Goal: Communication & Community: Answer question/provide support

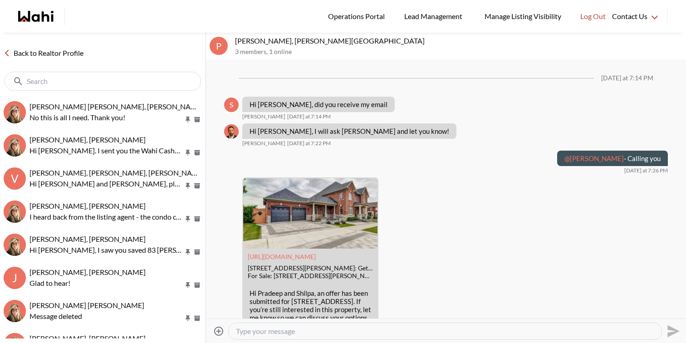
scroll to position [1048, 0]
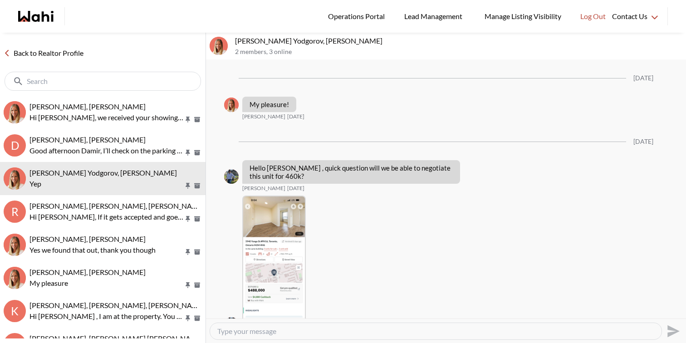
scroll to position [976, 0]
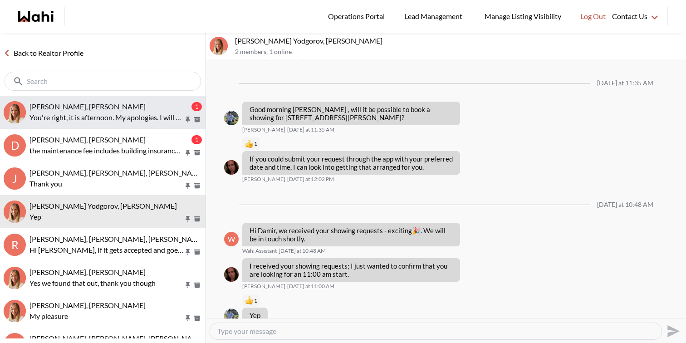
click at [104, 112] on p "You're right, it is afternoon. My apologies. I will get a hold of our showing a…" at bounding box center [106, 117] width 154 height 11
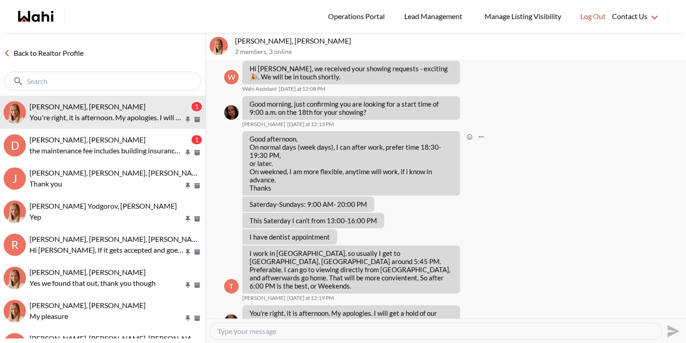
scroll to position [1194, 0]
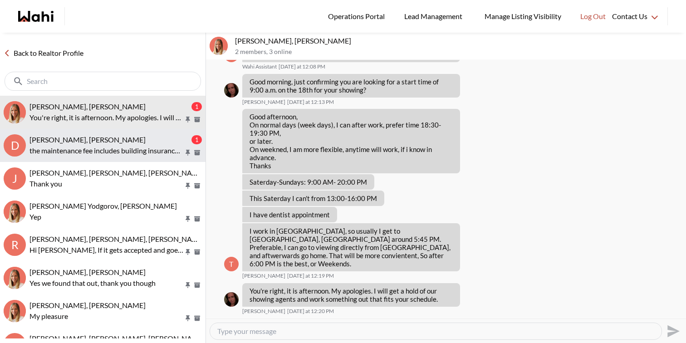
click at [139, 140] on div "[PERSON_NAME], [PERSON_NAME]" at bounding box center [109, 139] width 160 height 9
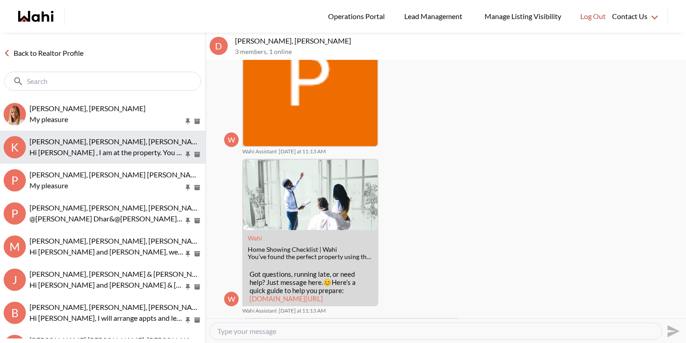
scroll to position [201, 0]
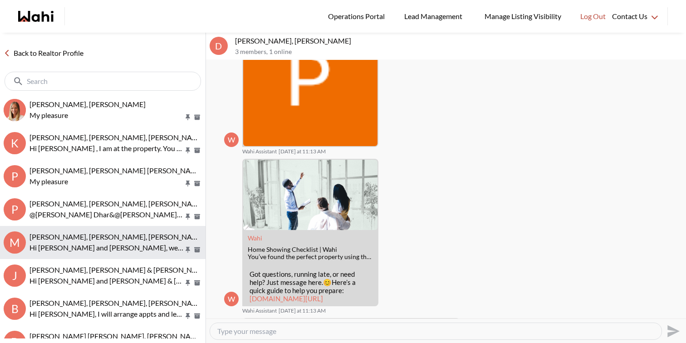
click at [142, 247] on p "Hi Michael and Maria, we hope you enjoyed your showings! Did the properties mee…" at bounding box center [106, 247] width 154 height 11
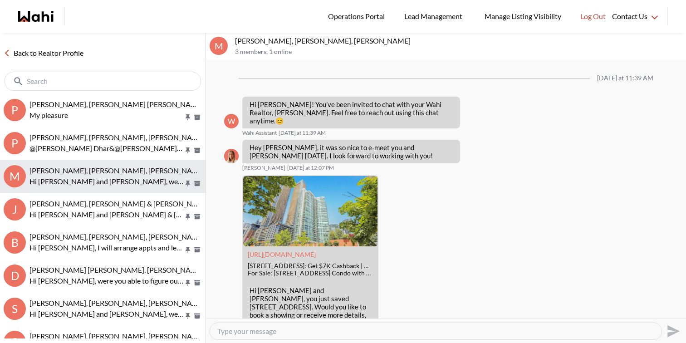
scroll to position [743, 0]
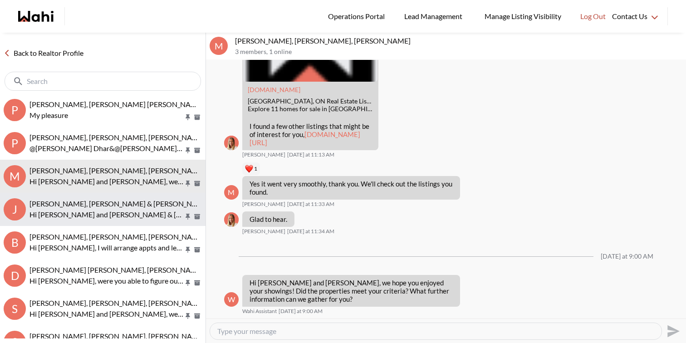
click at [122, 213] on p "Hi Jason and Jason & lauryn, we hope you enjoyed your showings! Did the propert…" at bounding box center [106, 214] width 154 height 11
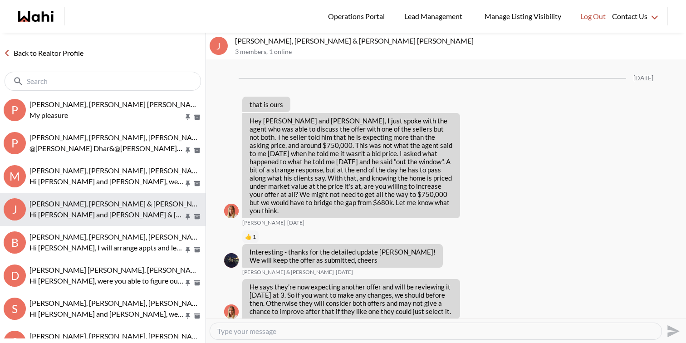
scroll to position [1347, 0]
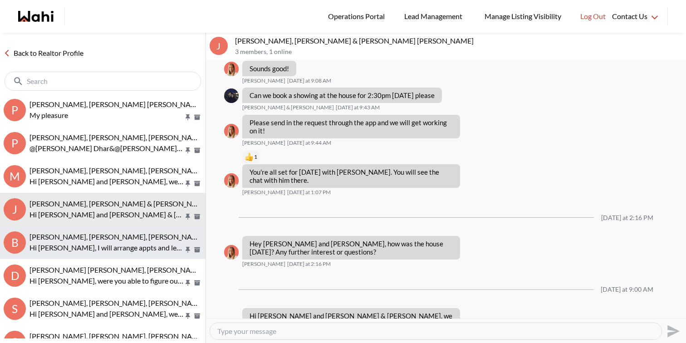
click at [121, 248] on p "Hi Bill, I will arrange appts and let you know once the appt is confirmed" at bounding box center [106, 247] width 154 height 11
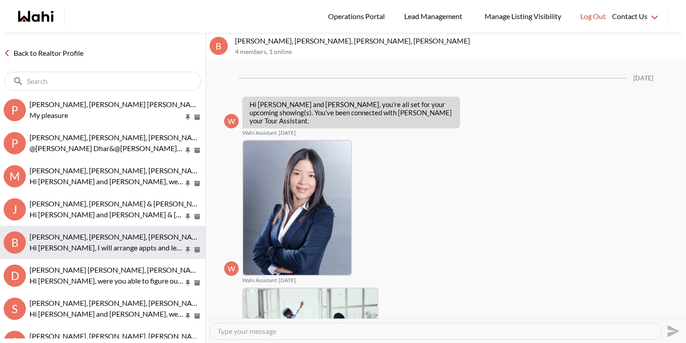
scroll to position [435, 0]
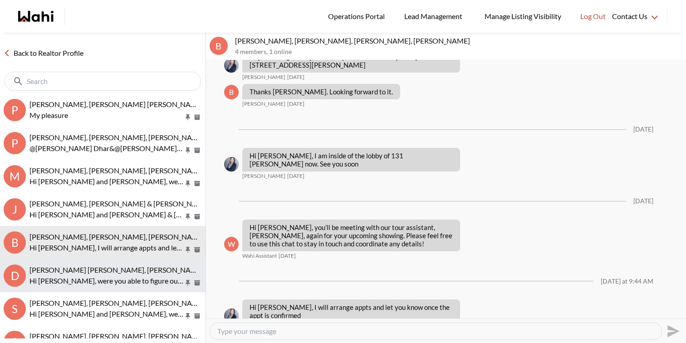
click at [125, 271] on span "Dakota Penn, Shelby Moorhead, Michelle, Rohit" at bounding box center [116, 269] width 174 height 9
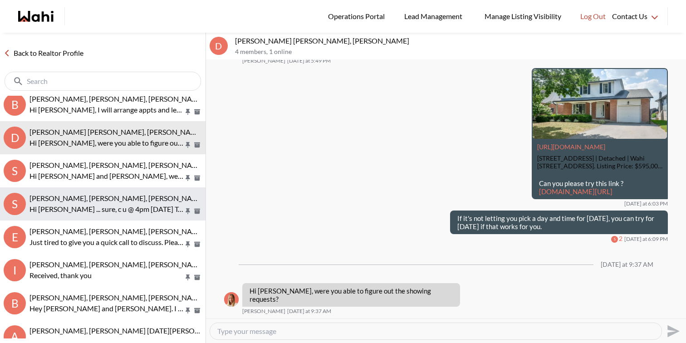
scroll to position [411, 0]
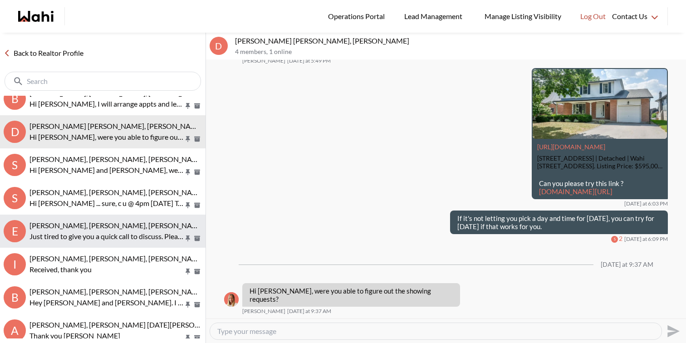
click at [141, 234] on p "Just tired to give you a quick call to discuss. Please send us a message here i…" at bounding box center [106, 236] width 154 height 11
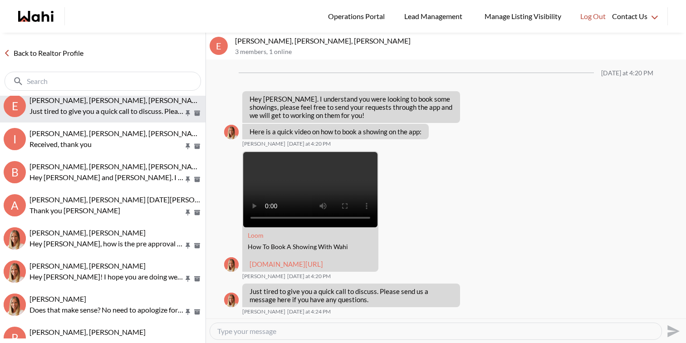
scroll to position [541, 0]
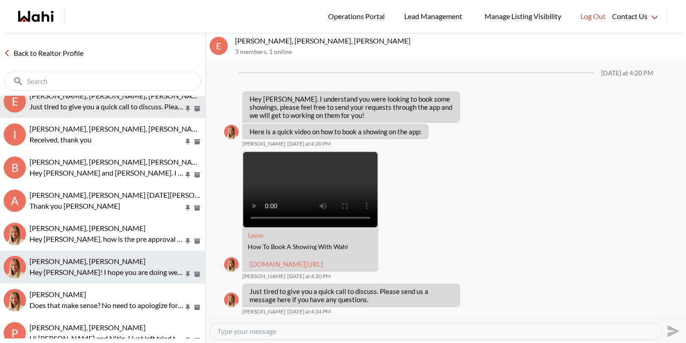
click at [139, 273] on p "Hey [PERSON_NAME]! I hope you are doing well. I tried to give you a call [DATE]…" at bounding box center [106, 272] width 154 height 11
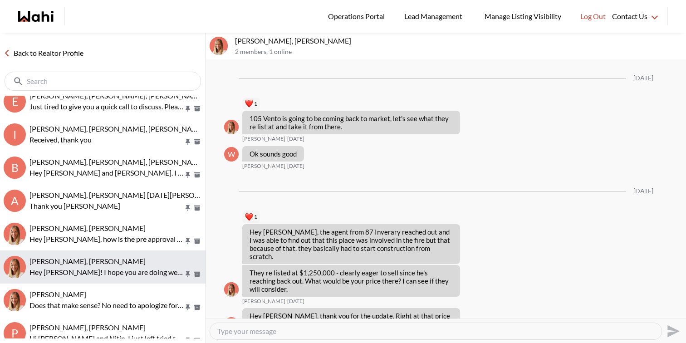
scroll to position [951, 0]
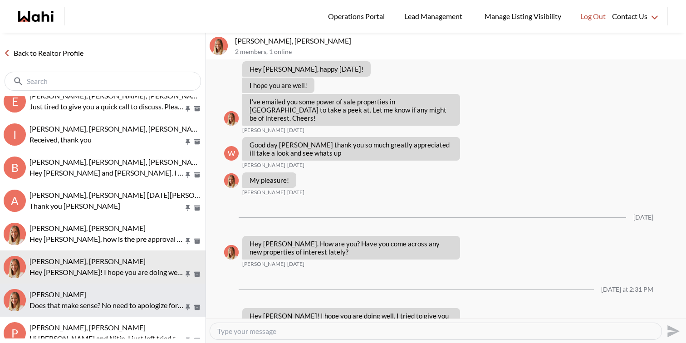
click at [142, 302] on p "Does that make sense? No need to apologize for any questions, these are great q…" at bounding box center [106, 305] width 154 height 11
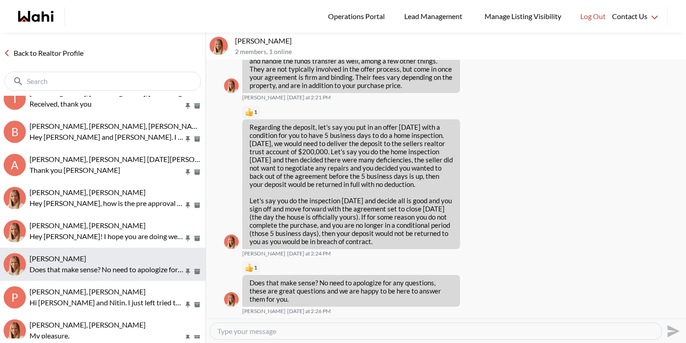
scroll to position [583, 0]
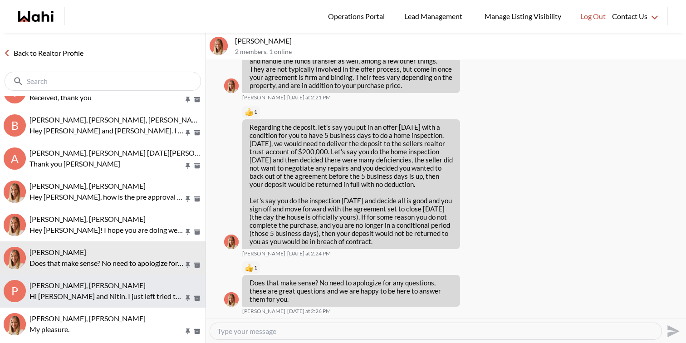
click at [105, 300] on p "Hi [PERSON_NAME] and Nitin. I just left tried to call you and left you a messag…" at bounding box center [106, 296] width 154 height 11
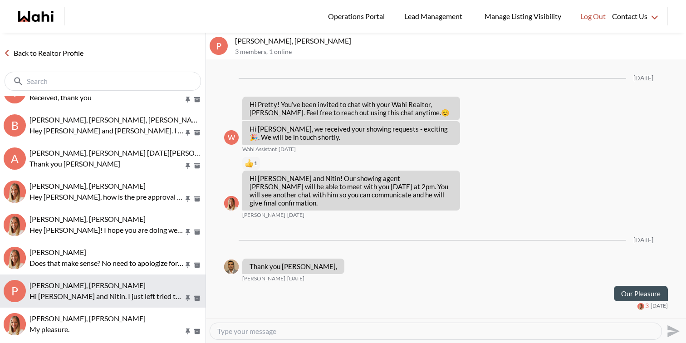
scroll to position [378, 0]
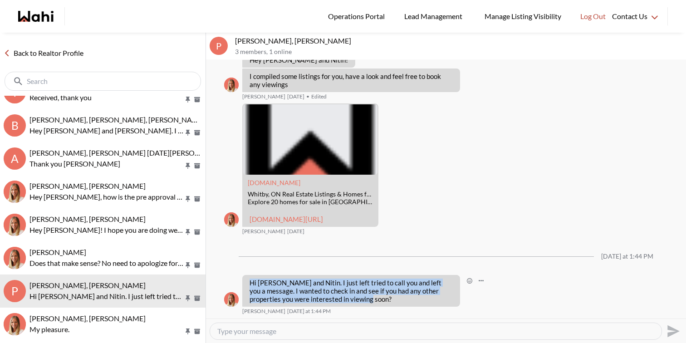
drag, startPoint x: 350, startPoint y: 300, endPoint x: 251, endPoint y: 282, distance: 100.6
click at [251, 282] on p "Hi [PERSON_NAME] and Nitin. I just left tried to call you and left you a messag…" at bounding box center [351, 291] width 203 height 24
copy p "Hi [PERSON_NAME] and Nitin. I just left tried to call you and left you a messag…"
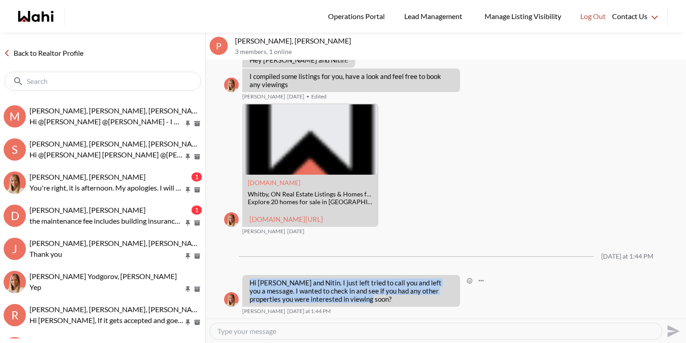
scroll to position [0, 0]
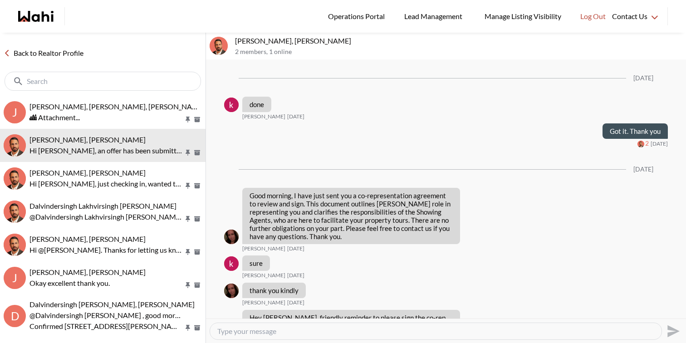
scroll to position [2138, 0]
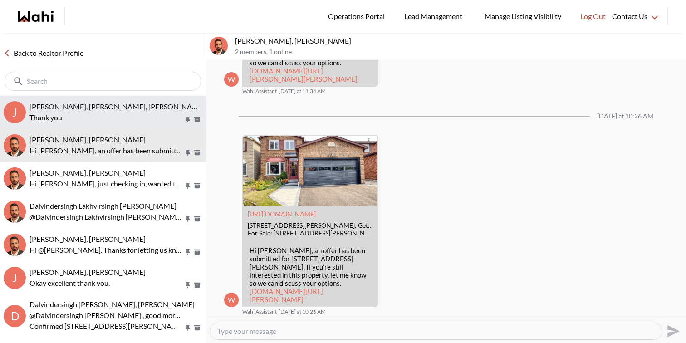
click at [74, 112] on p "Thank you" at bounding box center [106, 117] width 154 height 11
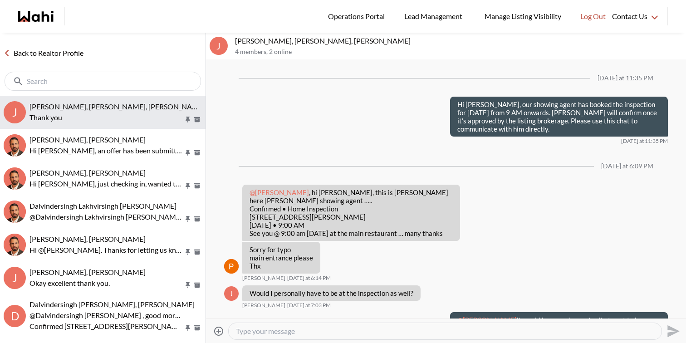
scroll to position [717, 0]
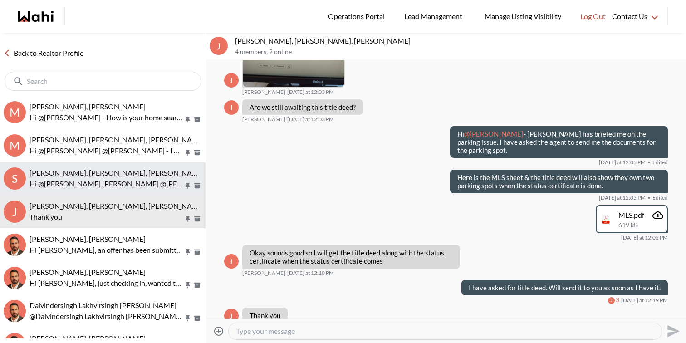
click at [96, 185] on p "Hi @[PERSON_NAME] [PERSON_NAME] @[PERSON_NAME] . I wanted to follow up to see i…" at bounding box center [106, 183] width 154 height 11
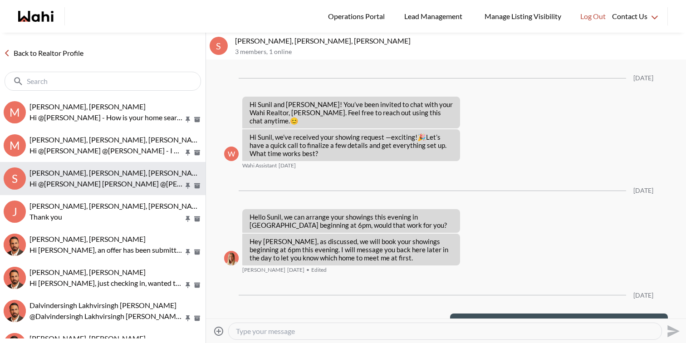
scroll to position [3417, 0]
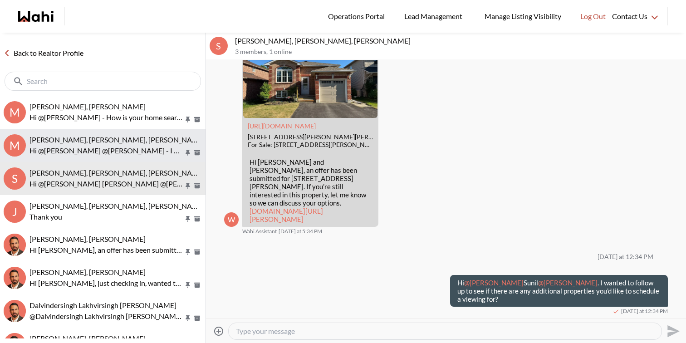
click at [96, 150] on p "Hi @Mahad Ahmed @Fatima Mohamoud - I wanted to follow up to see if there are an…" at bounding box center [106, 150] width 154 height 11
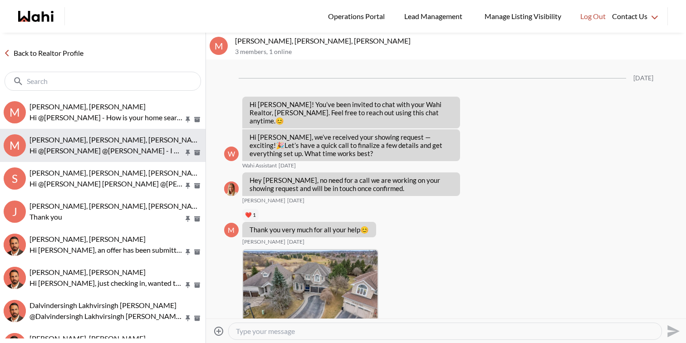
scroll to position [3748, 0]
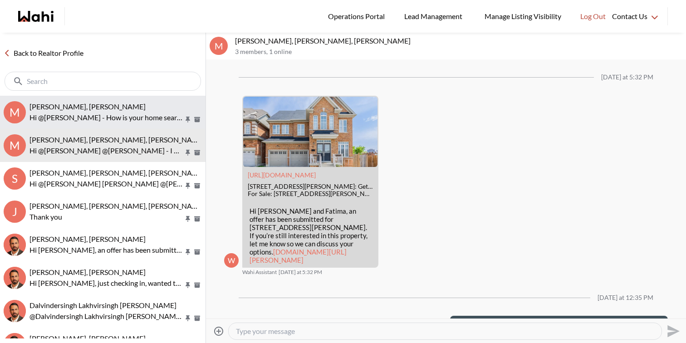
click at [98, 116] on p "Hi @Milton Henriquez - How is your home search going on? Any properties that yo…" at bounding box center [106, 117] width 154 height 11
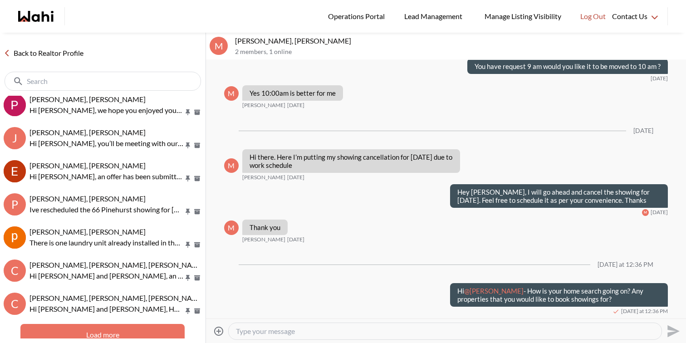
scroll to position [889, 0]
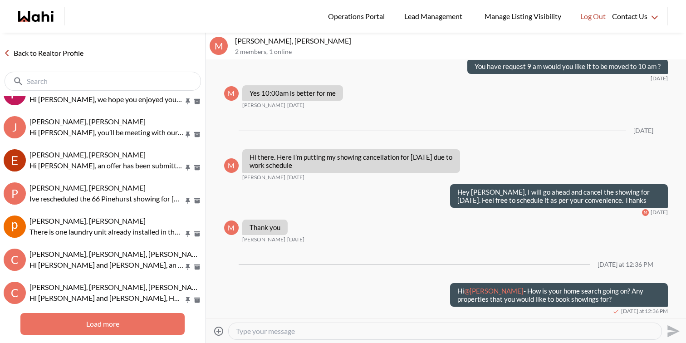
click at [120, 321] on button "Load more" at bounding box center [102, 324] width 164 height 22
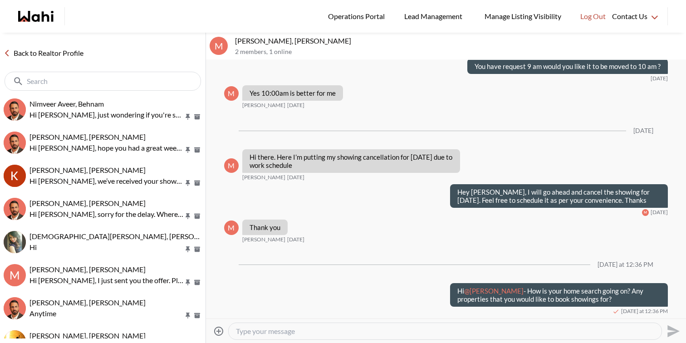
scroll to position [1206, 0]
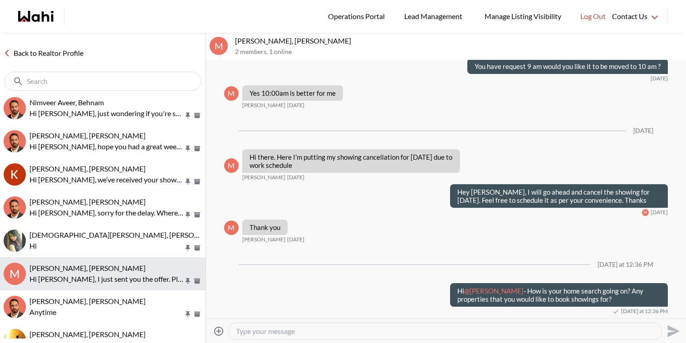
click at [124, 279] on p "Hi Mirna, I just sent you the offer. Please take a moment to review and sign it…" at bounding box center [106, 279] width 154 height 11
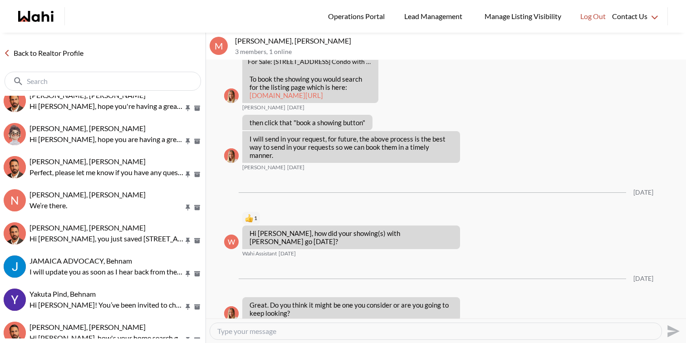
scroll to position [1574, 0]
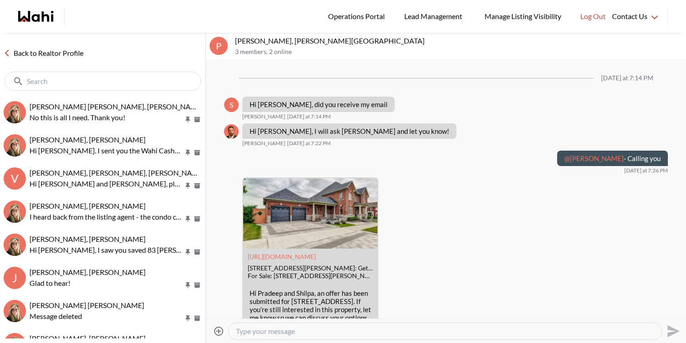
scroll to position [1048, 0]
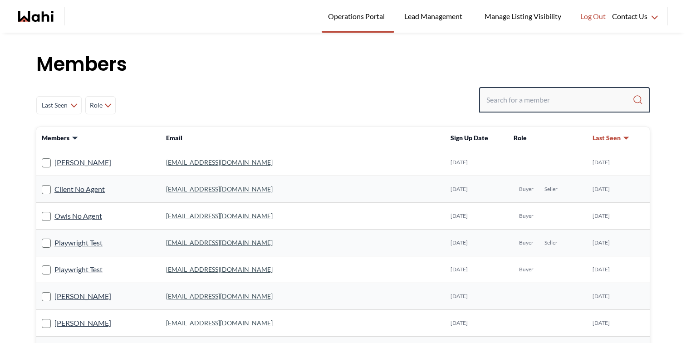
click at [509, 107] on input "Search input" at bounding box center [559, 100] width 146 height 16
click at [511, 108] on input "Search input" at bounding box center [559, 100] width 146 height 16
type input "[PERSON_NAME]"
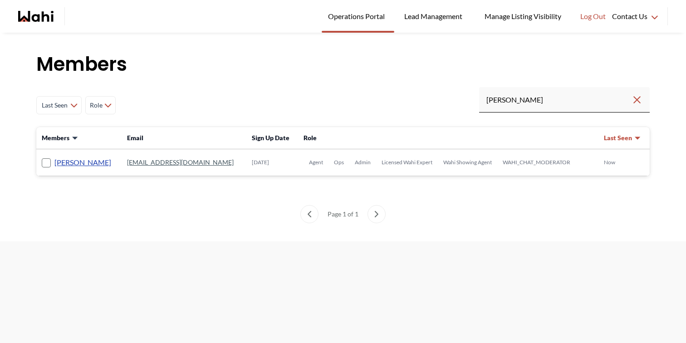
click at [86, 163] on link "Faraz Azam" at bounding box center [82, 163] width 57 height 12
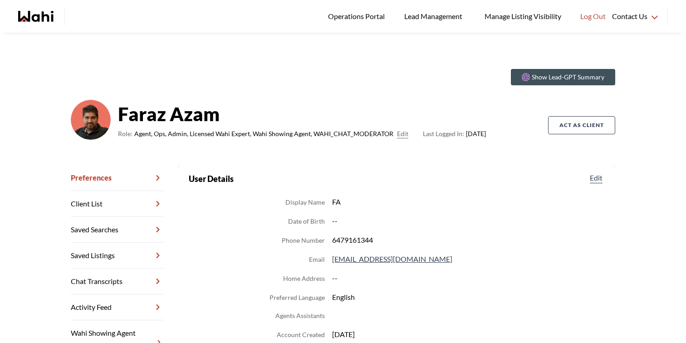
click at [116, 279] on link "Chat Transcripts" at bounding box center [117, 282] width 93 height 26
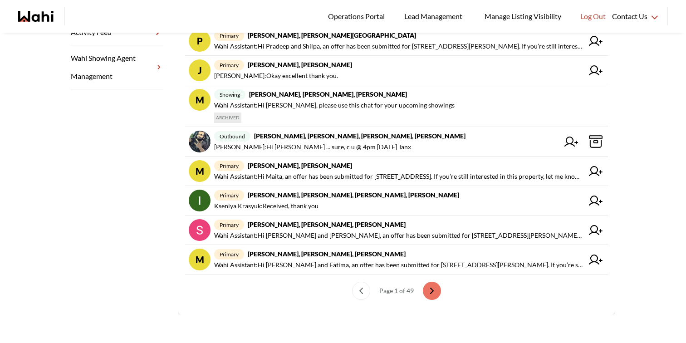
scroll to position [275, 0]
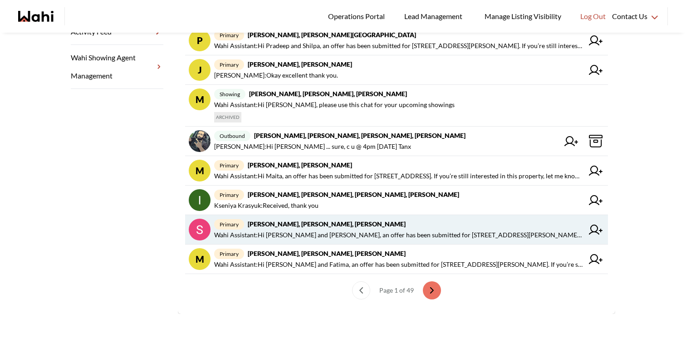
click at [357, 231] on span "Wahi Assistant : Hi Sunil and Ana, an offer has been submitted for 136 Nathan C…" at bounding box center [398, 235] width 369 height 11
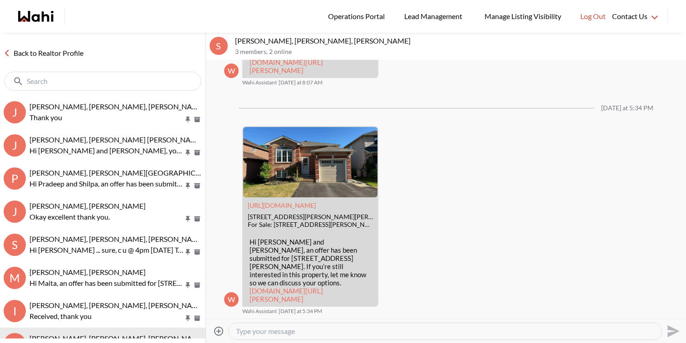
scroll to position [2025, 0]
click at [315, 325] on div at bounding box center [445, 331] width 433 height 16
click at [312, 332] on textarea "Type your message" at bounding box center [445, 331] width 418 height 9
paste textarea "Hi [PERSON_NAME] and Nitin. I just left tried to call you and left you a messag…"
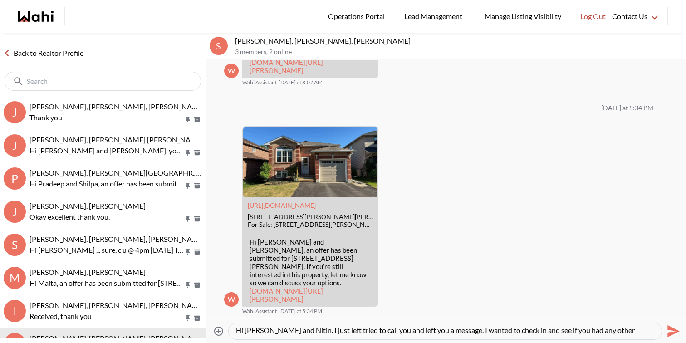
scroll to position [0, 0]
drag, startPoint x: 298, startPoint y: 331, endPoint x: 246, endPoint y: 328, distance: 52.3
click at [246, 328] on textarea "Hi [PERSON_NAME] and Nitin. I just left tried to call you and left you a messag…" at bounding box center [445, 331] width 418 height 9
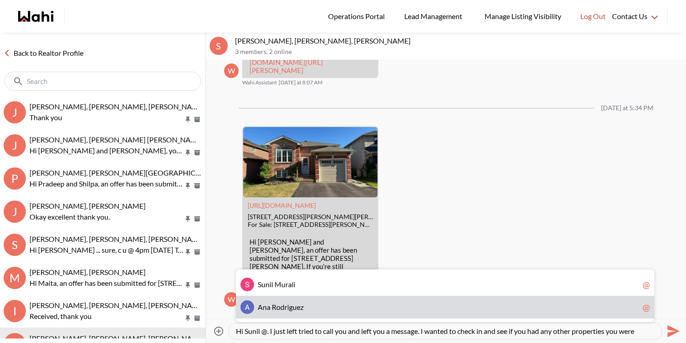
click at [405, 305] on span "A n a R o d r i g u e z" at bounding box center [448, 307] width 381 height 9
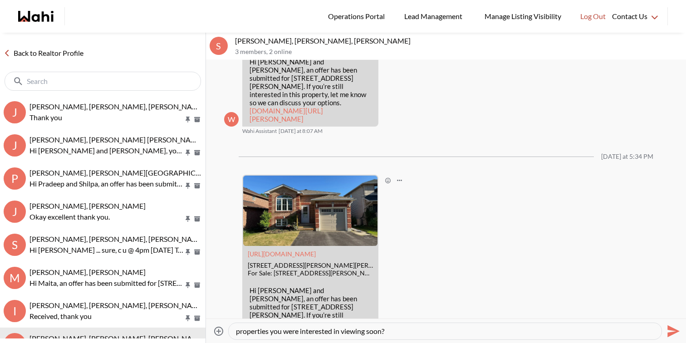
scroll to position [2025, 0]
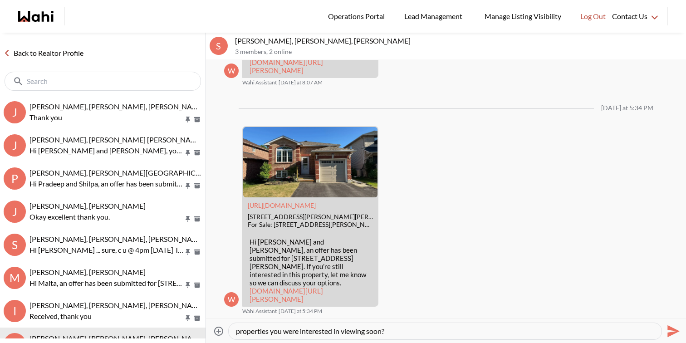
click at [299, 336] on div "Hi Sunil @Ana Rodriguez . I just left tried to call you and left you a message.…" at bounding box center [445, 331] width 433 height 16
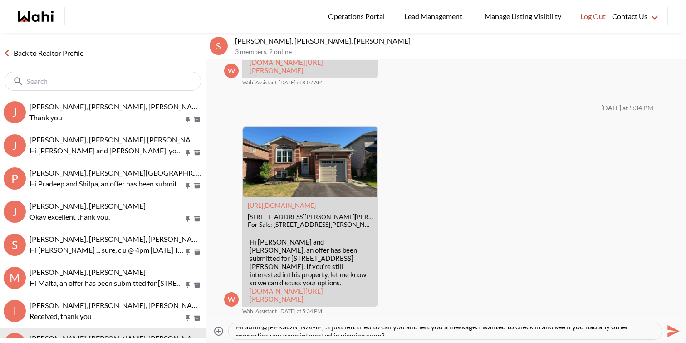
scroll to position [0, 0]
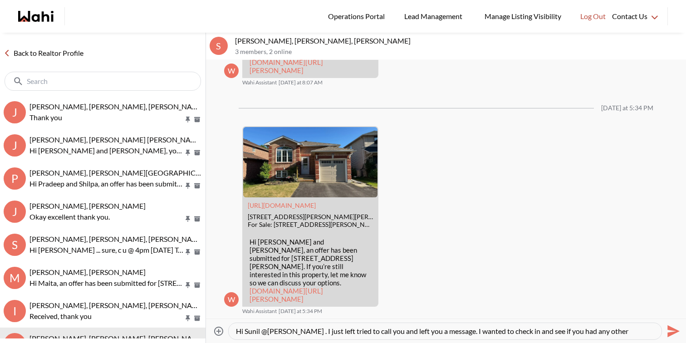
drag, startPoint x: 302, startPoint y: 333, endPoint x: 217, endPoint y: 329, distance: 84.5
click at [217, 329] on div "Attach files Hi Sunil @Ana Rodriguez . I just left tried to call you and left y…" at bounding box center [446, 331] width 473 height 20
click at [245, 332] on textarea "Hi Sunil @Ana Rodriguez . I just left tried to call you and left you a message.…" at bounding box center [445, 331] width 418 height 9
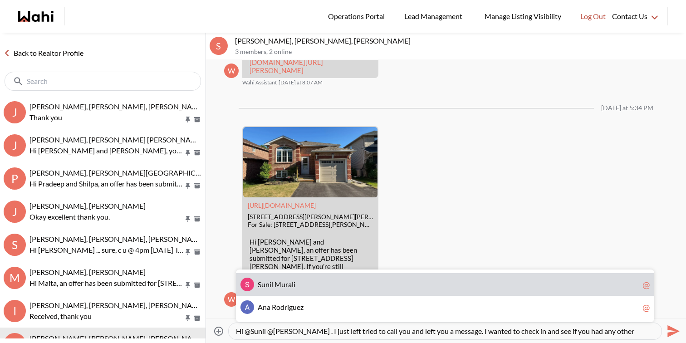
click at [276, 284] on span "M" at bounding box center [277, 284] width 7 height 9
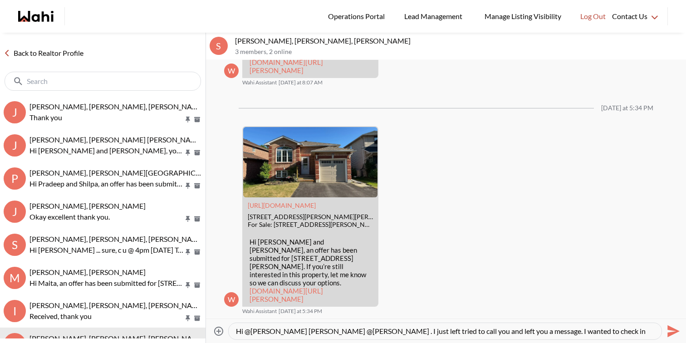
drag, startPoint x: 514, startPoint y: 331, endPoint x: 364, endPoint y: 329, distance: 149.7
click at [364, 329] on textarea "Hi @Sunil Murali Sunil @Ana Rodriguez . I just left tried to call you and left …" at bounding box center [445, 331] width 418 height 9
paste textarea "follow up to see if there are any additional properties you’d like to schedule …"
type textarea "Hi @[PERSON_NAME] [PERSON_NAME] @[PERSON_NAME] . I wanted to follow up to see i…"
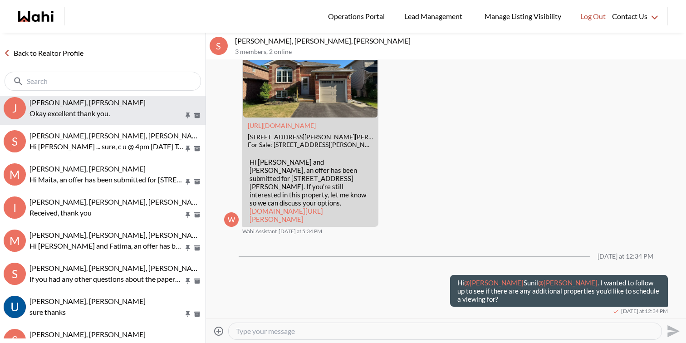
scroll to position [138, 0]
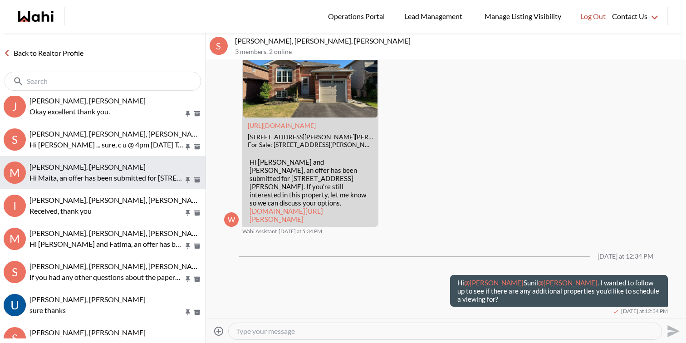
click at [92, 177] on p "Hi Maita, an offer has been submitted for 100 Mornelle Crt #1034, Toronto, Onta…" at bounding box center [106, 177] width 154 height 11
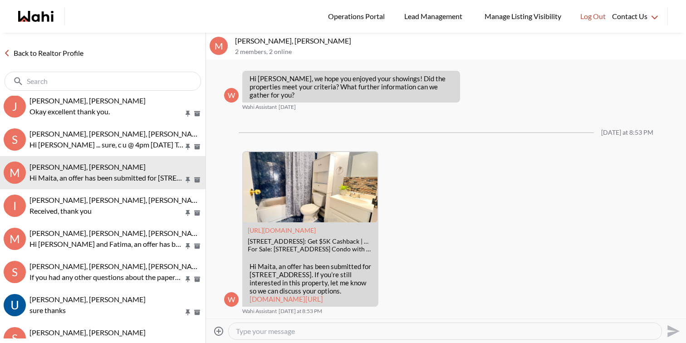
scroll to position [709, 0]
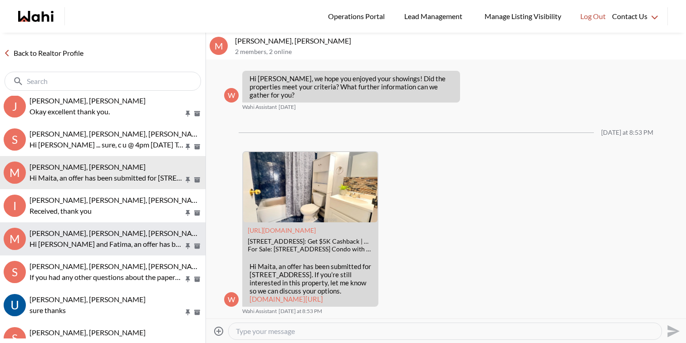
click at [128, 240] on p "Hi Mahad and Fatima, an offer has been submitted for 53 Fred Young Dr, Toronto,…" at bounding box center [106, 244] width 154 height 11
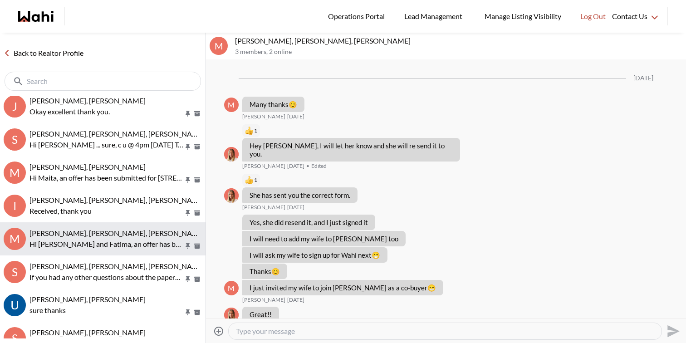
scroll to position [1115, 0]
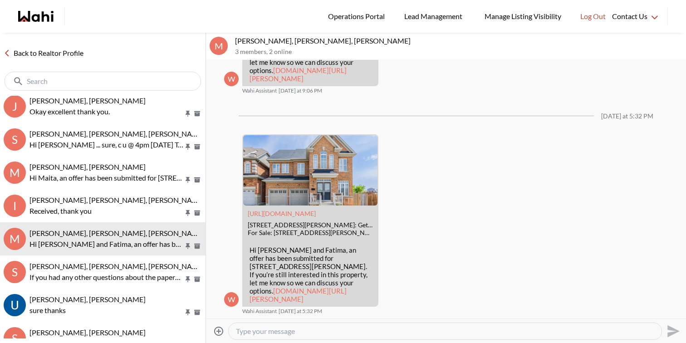
click at [287, 329] on textarea "Type your message" at bounding box center [445, 331] width 418 height 9
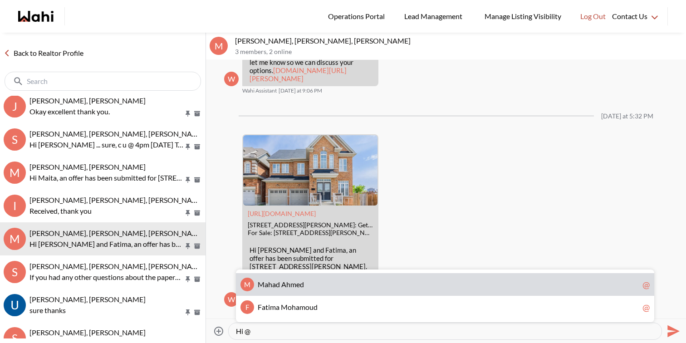
click at [291, 291] on div "M M a h a d A h m e d @" at bounding box center [445, 284] width 418 height 23
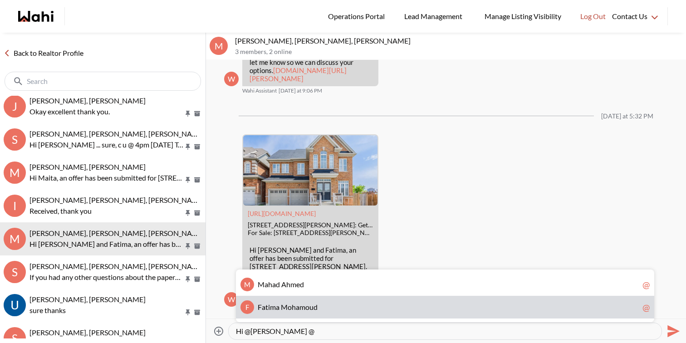
click at [294, 311] on span "h" at bounding box center [294, 307] width 4 height 9
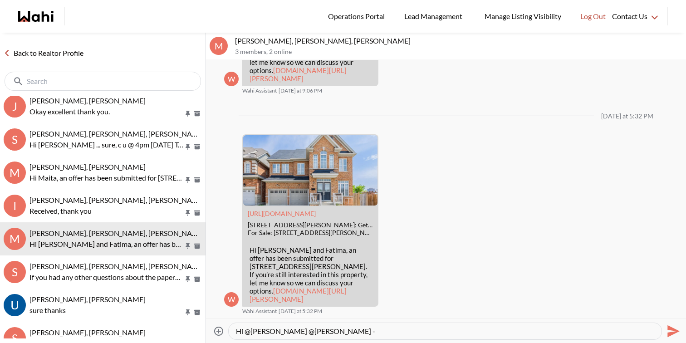
paste textarea "I wanted to follow up to see if there are any additional properties you’d like …"
type textarea "Hi @Mahad Ahmed @Fatima Mohamoud - I wanted to follow up to see if there are an…"
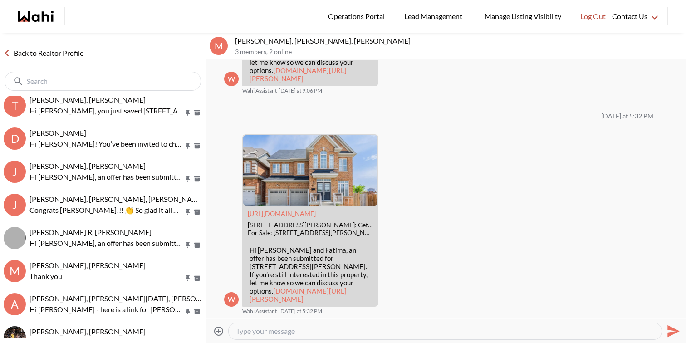
scroll to position [0, 0]
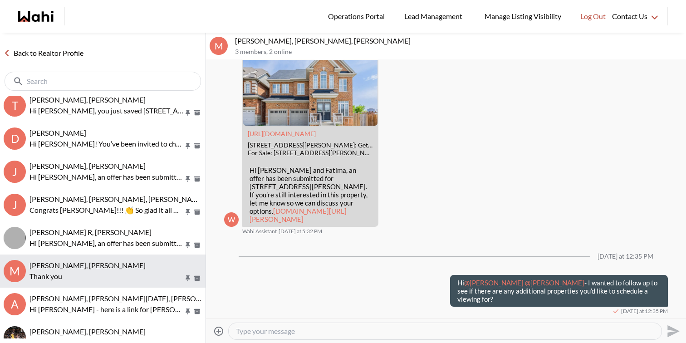
click at [119, 267] on div "Milton Henriquez, Faraz" at bounding box center [115, 265] width 172 height 9
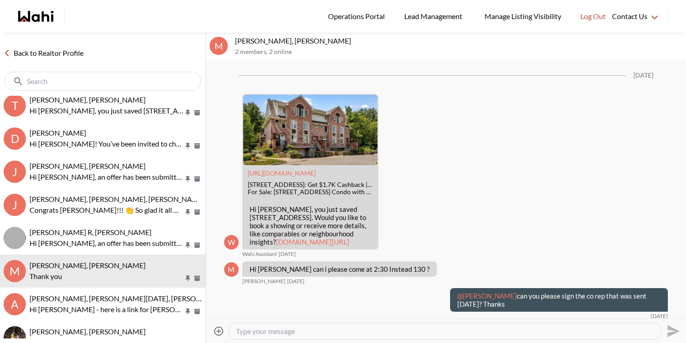
scroll to position [176, 0]
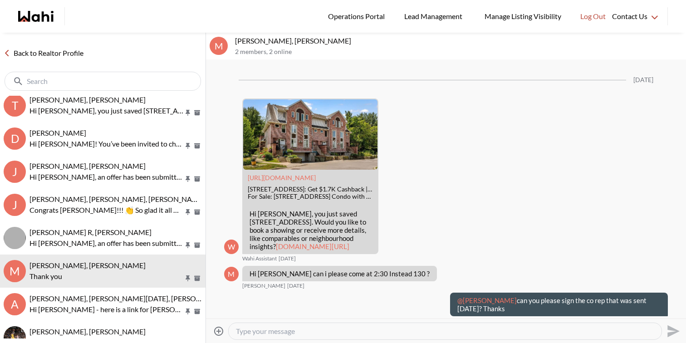
click at [333, 334] on textarea "Type your message" at bounding box center [445, 331] width 418 height 9
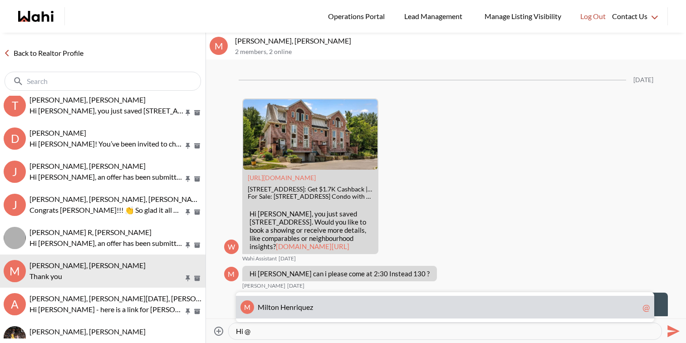
click at [325, 306] on span "M i l t o n H e n r i q u e z" at bounding box center [448, 307] width 381 height 9
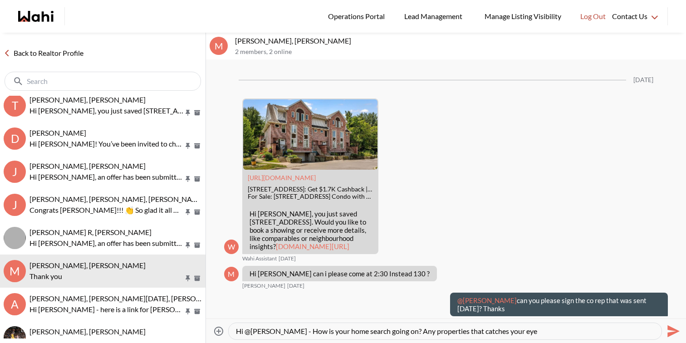
drag, startPoint x: 486, startPoint y: 333, endPoint x: 568, endPoint y: 333, distance: 81.2
click at [568, 333] on textarea "Hi @Milton Henriquez - How is your home search going on? Any properties that ca…" at bounding box center [445, 331] width 418 height 9
type textarea "Hi @[PERSON_NAME] - How is your home search going on? Any properties that you w…"
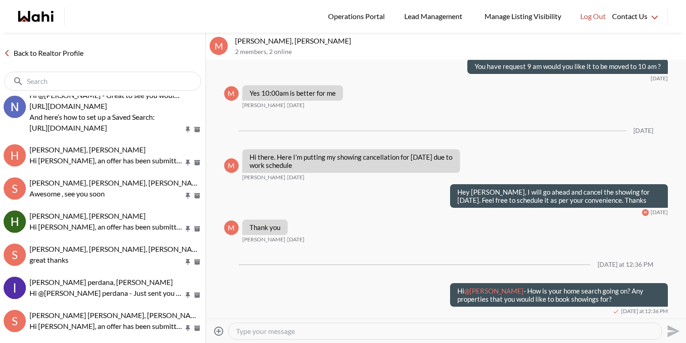
scroll to position [811, 0]
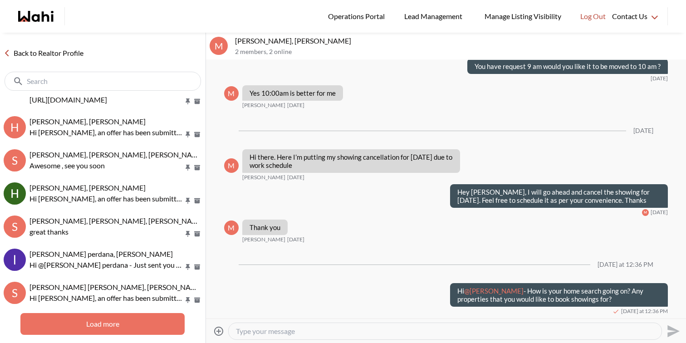
click at [129, 319] on button "Load more" at bounding box center [102, 324] width 164 height 22
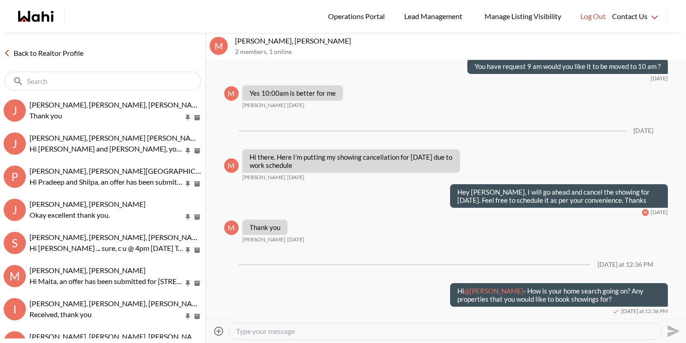
scroll to position [0, 0]
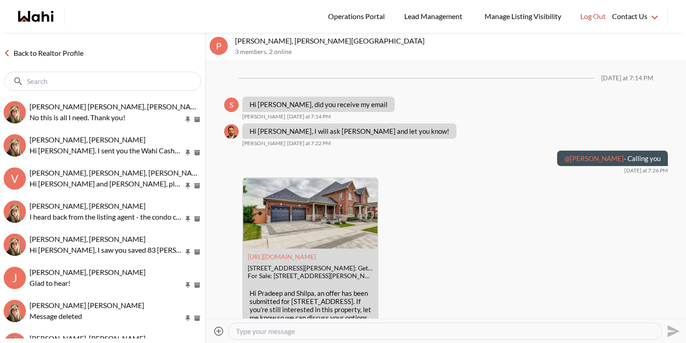
scroll to position [1048, 0]
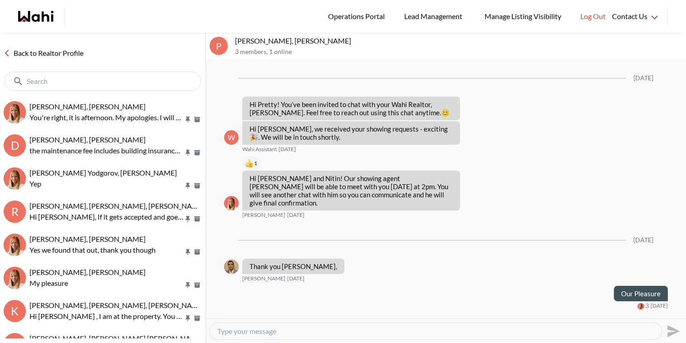
scroll to position [378, 0]
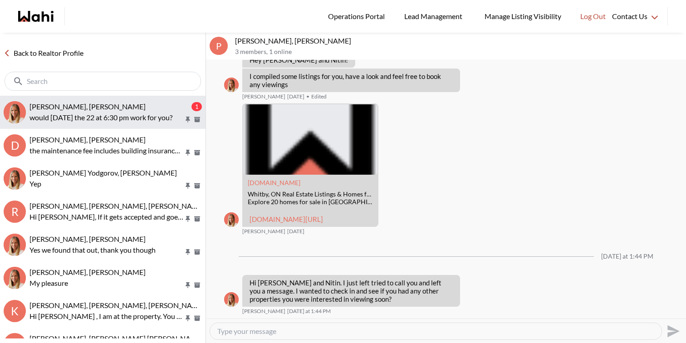
click at [76, 103] on span "[PERSON_NAME], [PERSON_NAME]" at bounding box center [87, 106] width 116 height 9
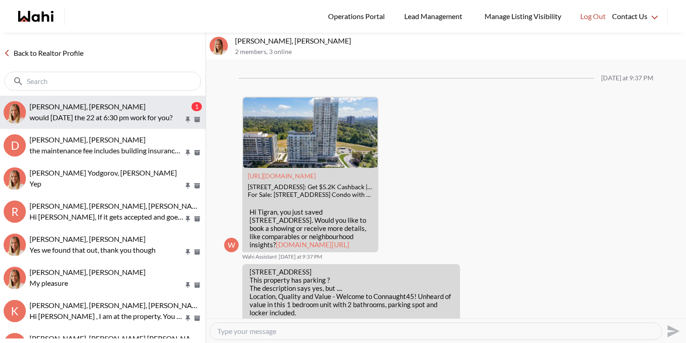
scroll to position [905, 0]
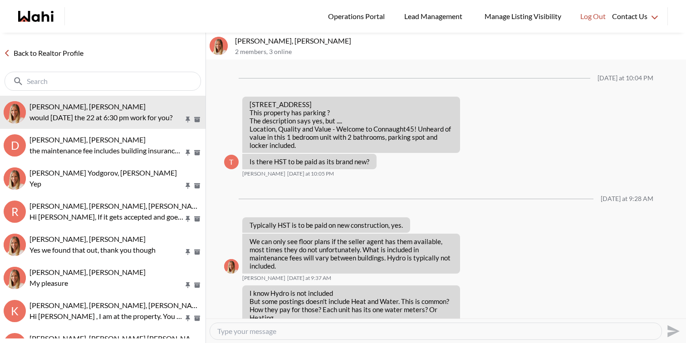
scroll to position [713, 0]
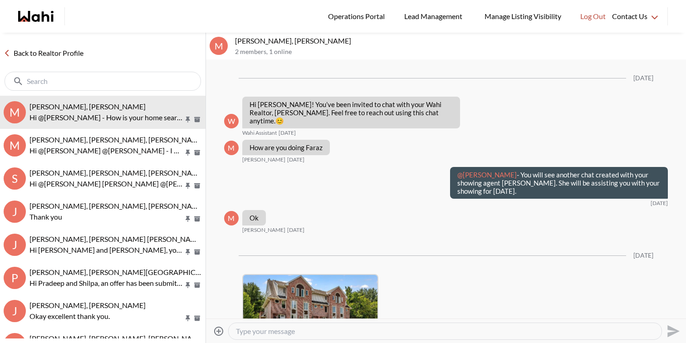
scroll to position [780, 0]
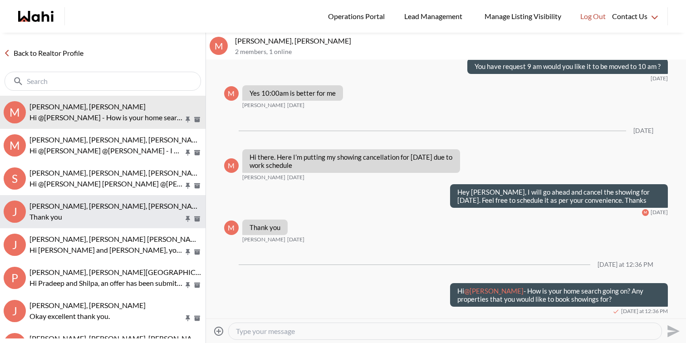
click at [115, 211] on p "Thank you" at bounding box center [106, 216] width 154 height 11
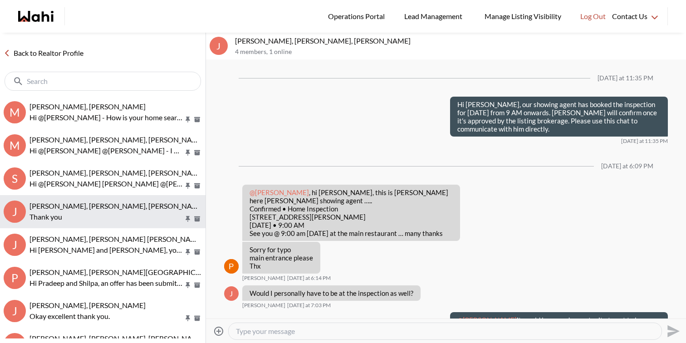
scroll to position [717, 0]
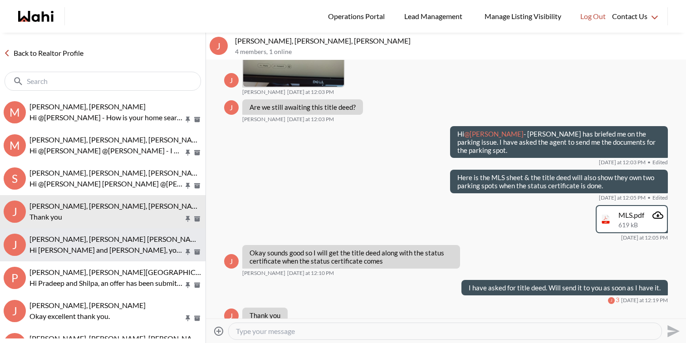
click at [116, 239] on span "Japinder gill, Balwinder singh Gill, Faraz" at bounding box center [116, 239] width 174 height 9
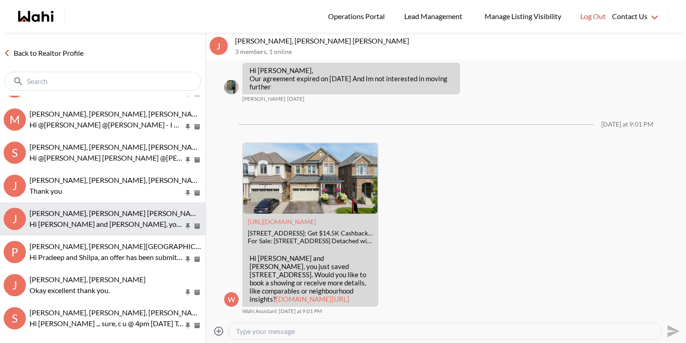
scroll to position [29, 0]
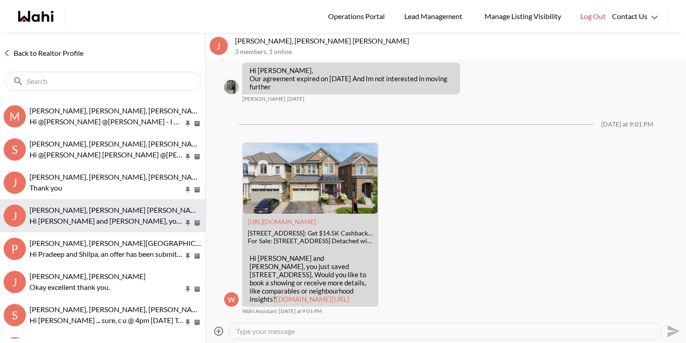
click at [116, 239] on span "[PERSON_NAME], [PERSON_NAME][GEOGRAPHIC_DATA]" at bounding box center [124, 243] width 190 height 9
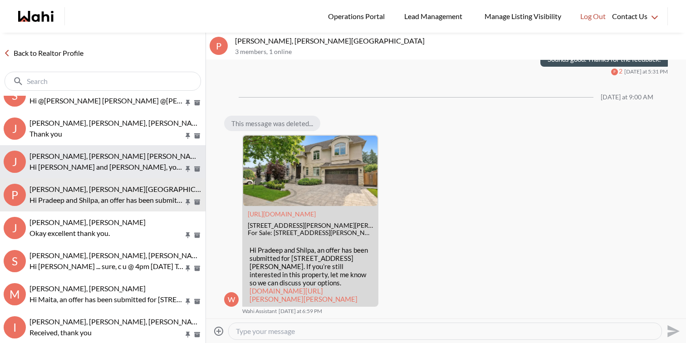
scroll to position [84, 0]
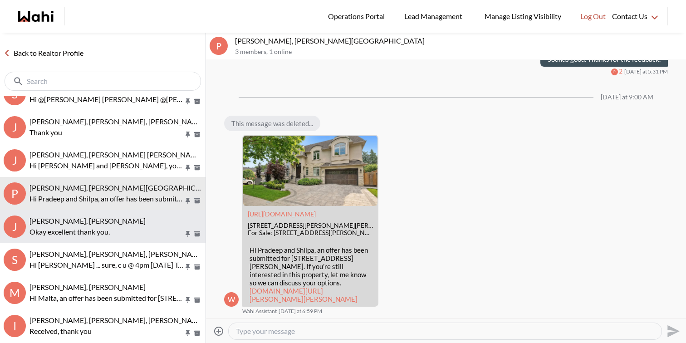
click at [124, 230] on p "Okay excellent thank you." at bounding box center [106, 231] width 154 height 11
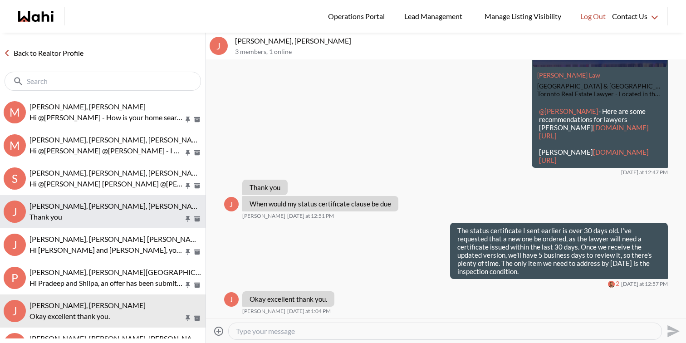
click at [124, 216] on p "Thank you" at bounding box center [106, 216] width 154 height 11
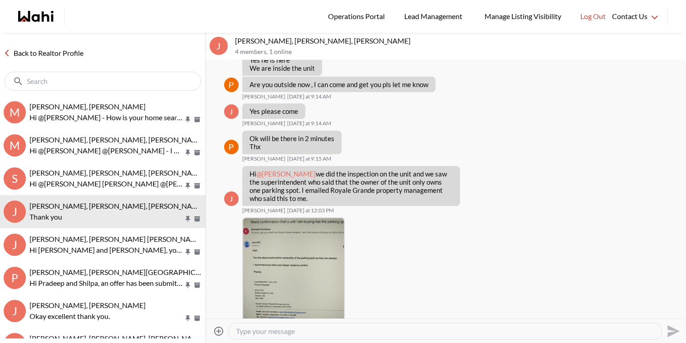
scroll to position [451, 0]
click at [294, 235] on img at bounding box center [293, 286] width 101 height 134
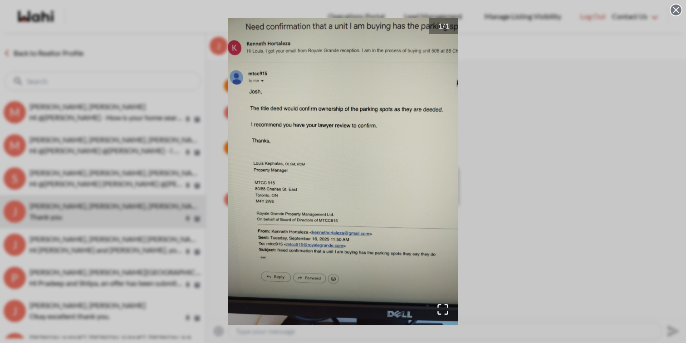
click at [500, 163] on div "1 / 1" at bounding box center [343, 171] width 686 height 343
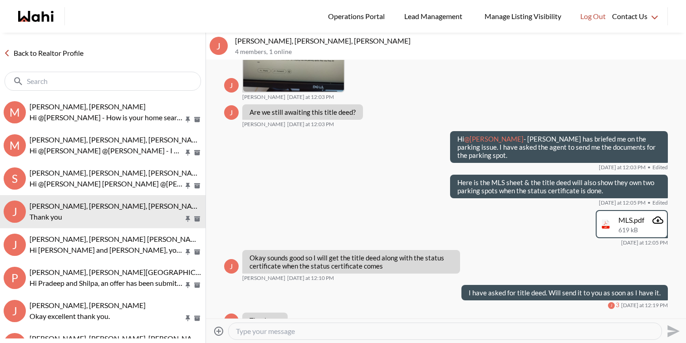
scroll to position [717, 0]
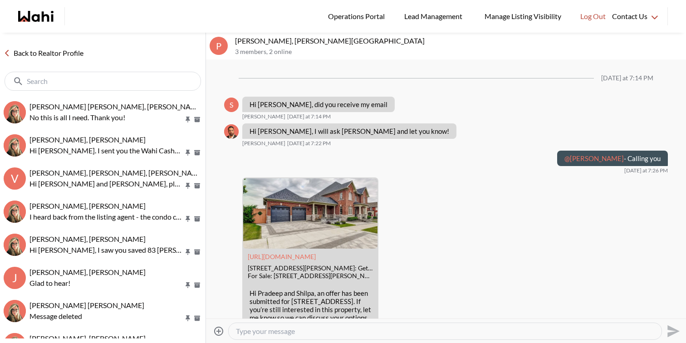
scroll to position [1048, 0]
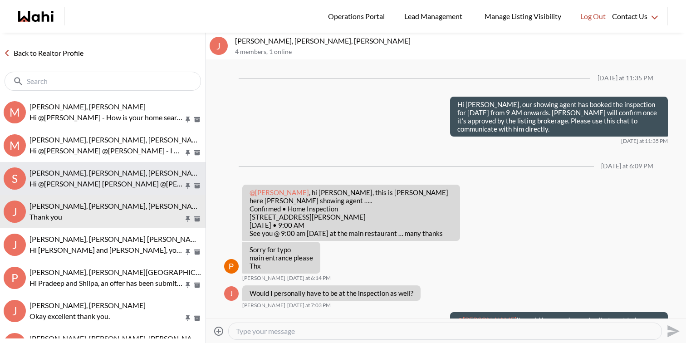
scroll to position [717, 0]
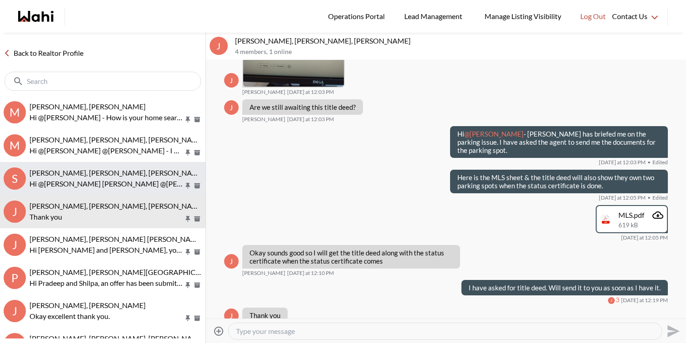
click at [100, 182] on p "Hi @[PERSON_NAME] [PERSON_NAME] @[PERSON_NAME] . I wanted to follow up to see i…" at bounding box center [106, 183] width 154 height 11
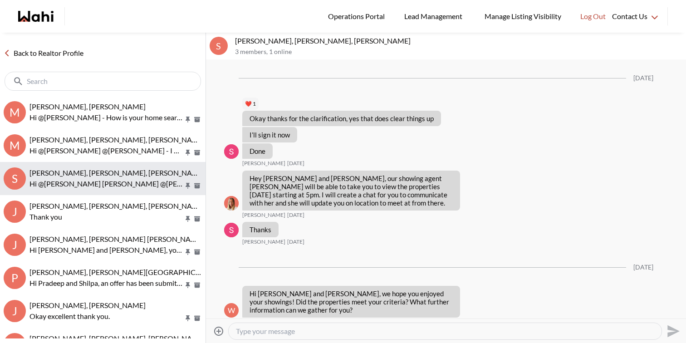
scroll to position [2078, 0]
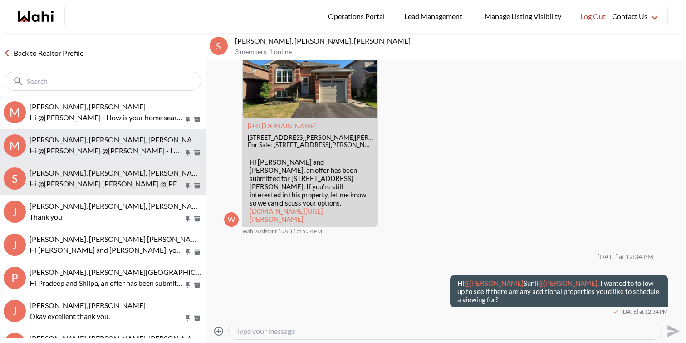
click at [110, 154] on p "Hi @[PERSON_NAME] @[PERSON_NAME] - I wanted to follow up to see if there are an…" at bounding box center [106, 150] width 154 height 11
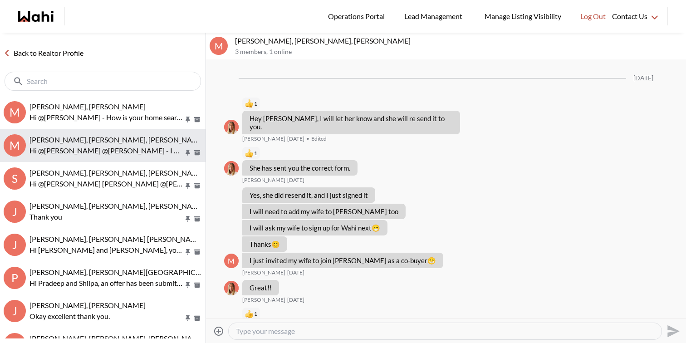
scroll to position [1168, 0]
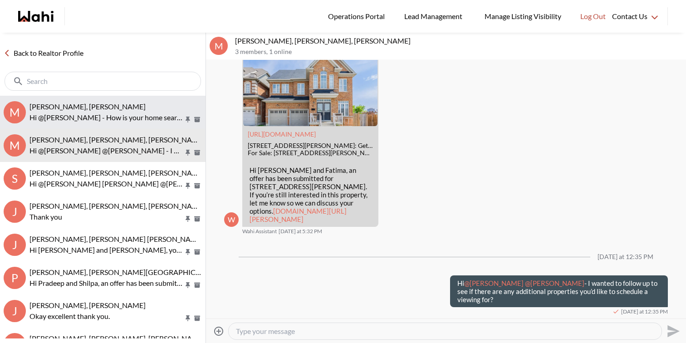
click at [107, 110] on div "[PERSON_NAME], [PERSON_NAME]" at bounding box center [115, 106] width 172 height 9
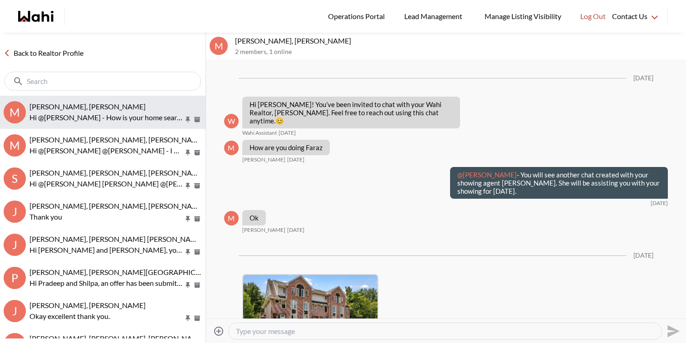
scroll to position [780, 0]
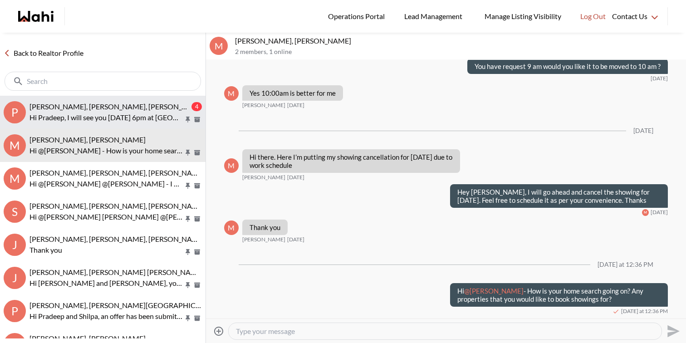
click at [132, 119] on p "Hi Pradeep, I will see you [DATE] 6pm at [GEOGRAPHIC_DATA]" at bounding box center [106, 117] width 154 height 11
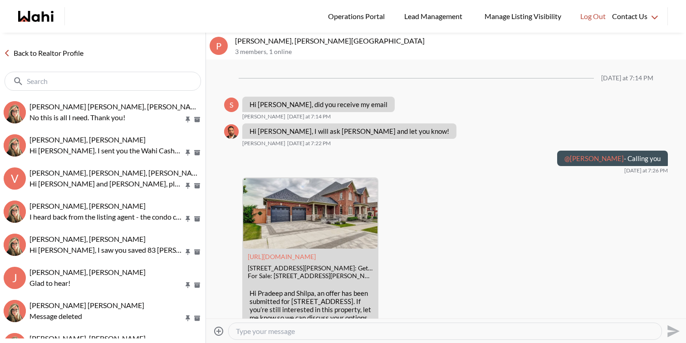
scroll to position [1048, 0]
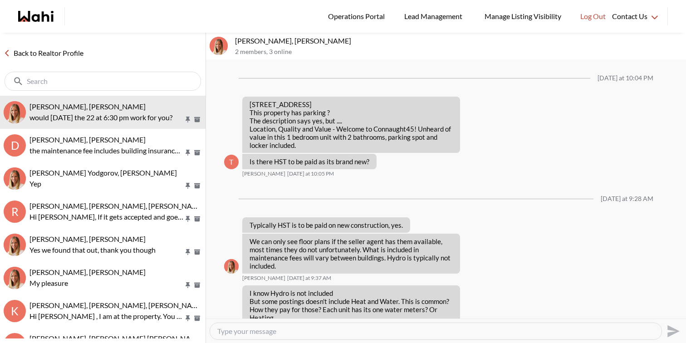
scroll to position [713, 0]
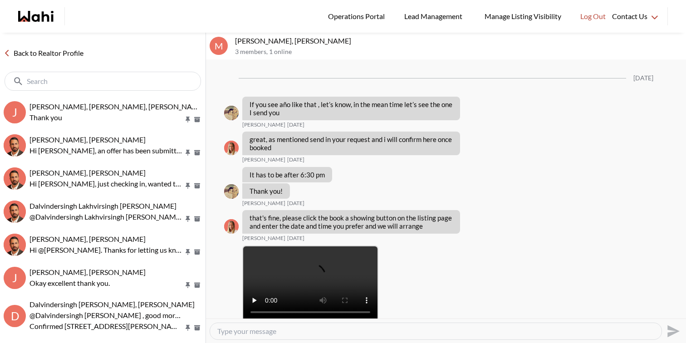
scroll to position [1443, 0]
